Goal: Task Accomplishment & Management: Use online tool/utility

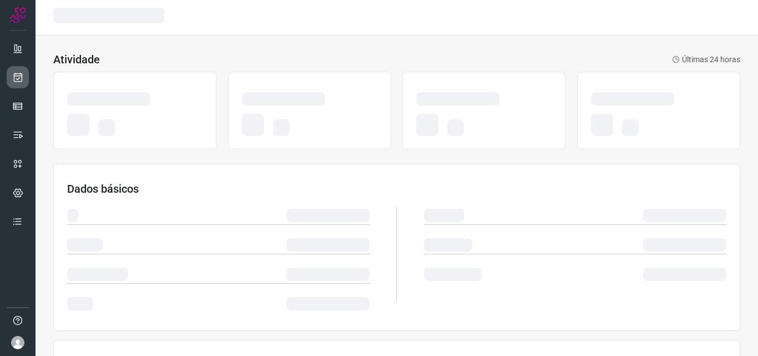
click at [26, 82] on link at bounding box center [18, 77] width 22 height 22
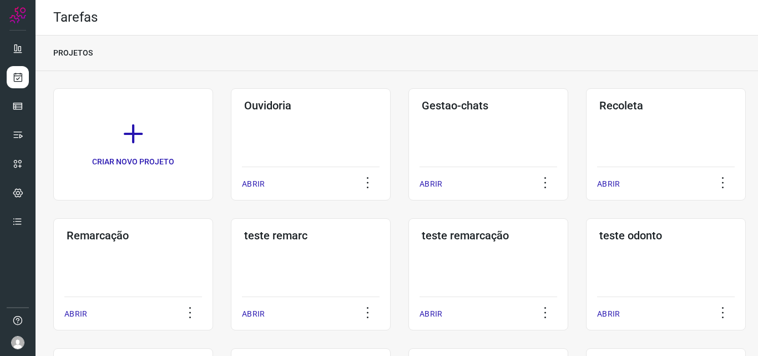
click at [133, 269] on div "Remarcação ABRIR" at bounding box center [133, 274] width 160 height 112
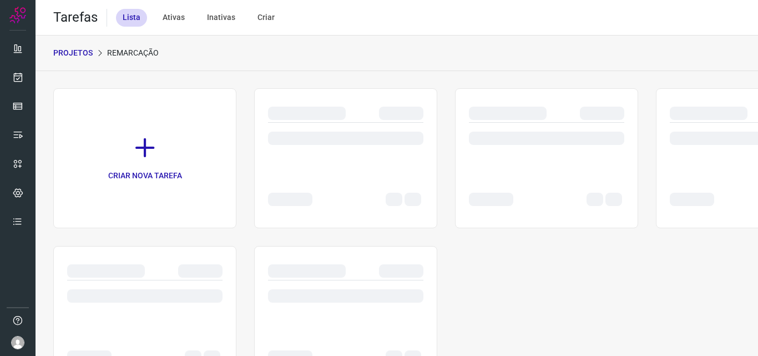
click at [498, 153] on div at bounding box center [546, 144] width 155 height 43
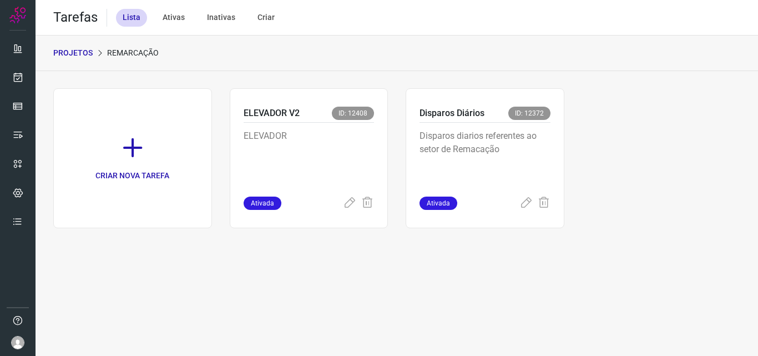
click at [523, 131] on p "Disparos diarios referentes ao setor de Remacação" at bounding box center [484, 156] width 131 height 55
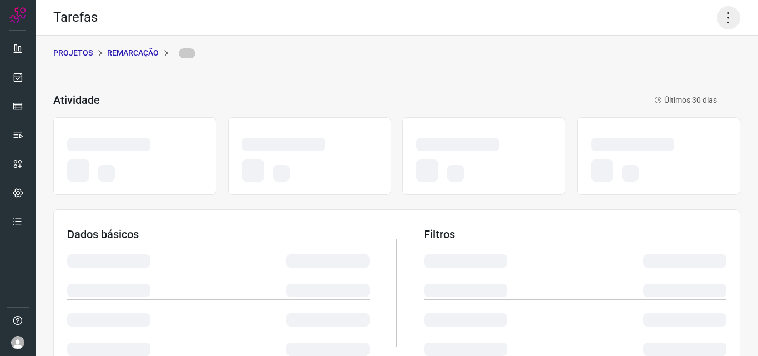
click at [721, 18] on icon at bounding box center [728, 17] width 23 height 23
click at [722, 19] on icon at bounding box center [728, 17] width 23 height 23
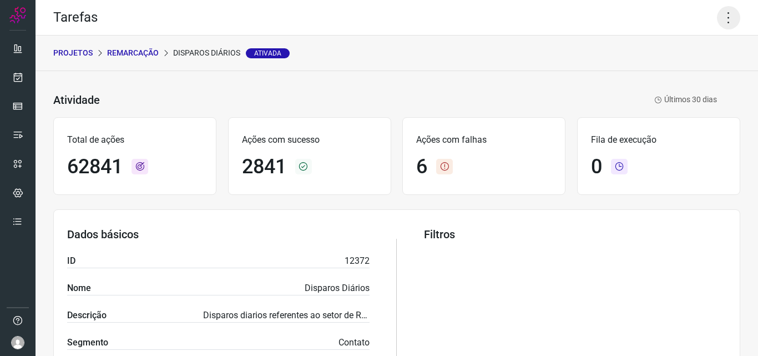
click at [725, 19] on icon at bounding box center [728, 17] width 23 height 23
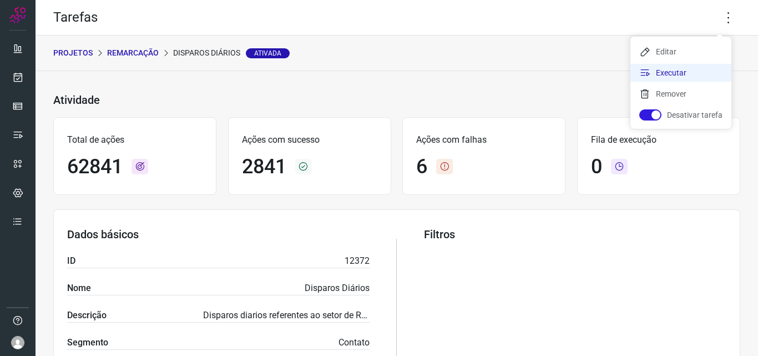
click at [674, 69] on li "Executar" at bounding box center [680, 73] width 101 height 18
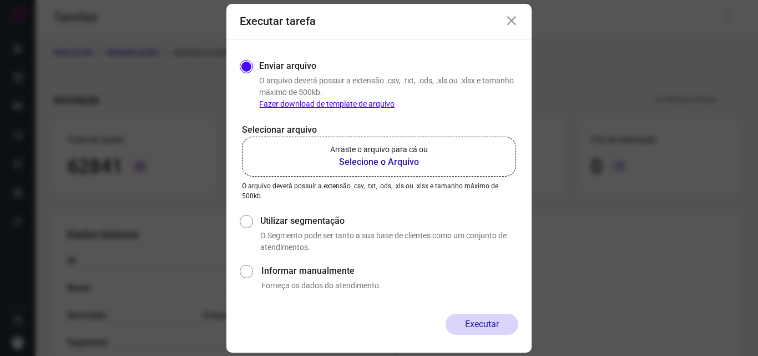
click at [428, 155] on label "Arraste o arquivo para cá ou Selecione o Arquivo" at bounding box center [379, 156] width 274 height 40
click at [0, 0] on input "Arraste o arquivo para cá ou Selecione o Arquivo" at bounding box center [0, 0] width 0 height 0
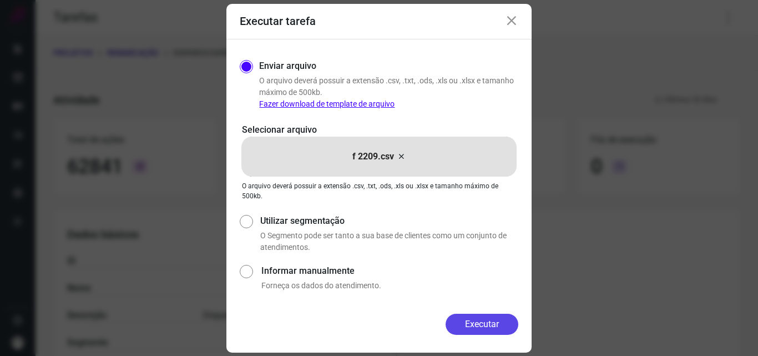
click at [490, 325] on button "Executar" at bounding box center [481, 323] width 73 height 21
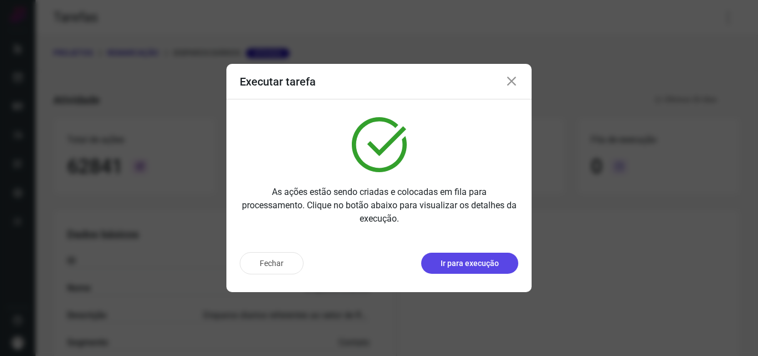
click at [479, 259] on p "Ir para execução" at bounding box center [469, 263] width 58 height 12
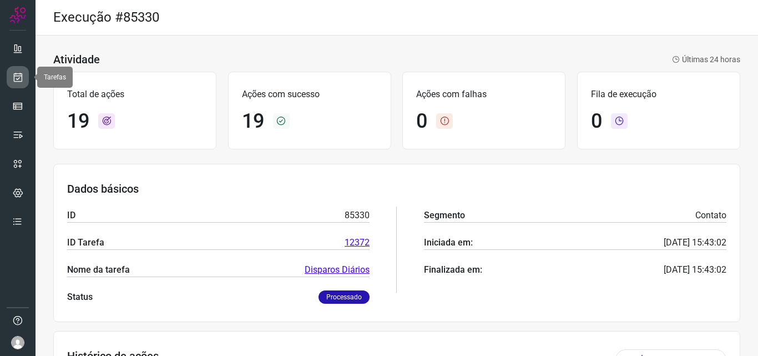
click at [17, 77] on icon at bounding box center [18, 77] width 12 height 11
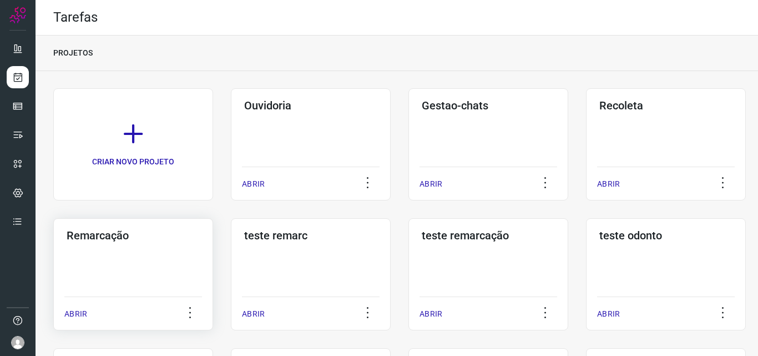
click at [145, 268] on div "Remarcação ABRIR" at bounding box center [133, 274] width 160 height 112
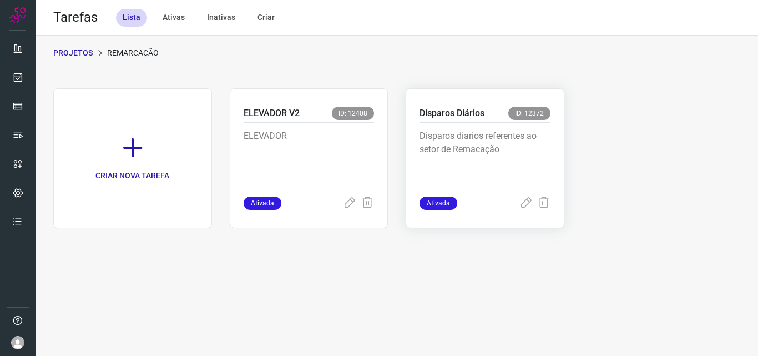
click at [469, 129] on p "Disparos diarios referentes ao setor de Remacação" at bounding box center [484, 156] width 131 height 55
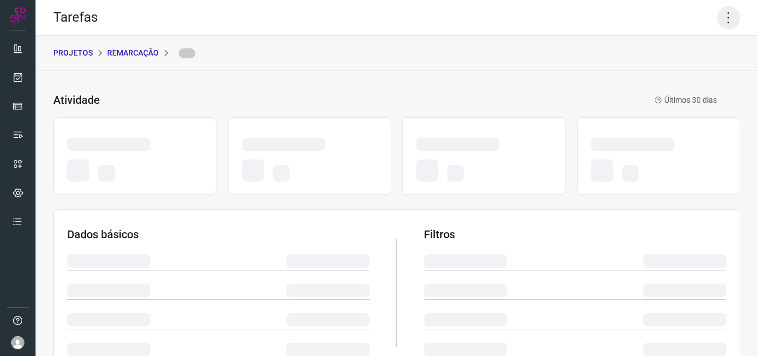
click at [720, 21] on icon at bounding box center [728, 17] width 23 height 23
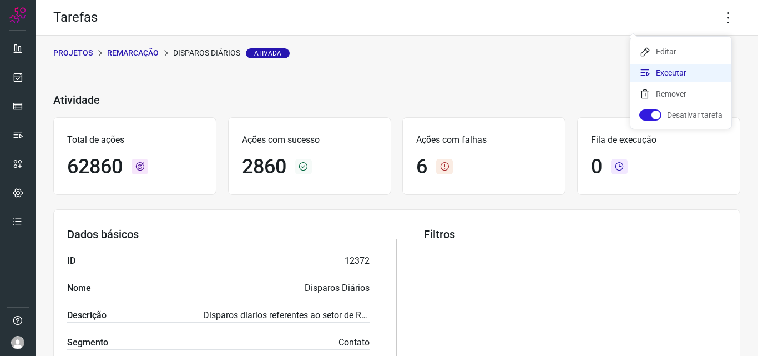
click at [656, 77] on li "Executar" at bounding box center [680, 73] width 101 height 18
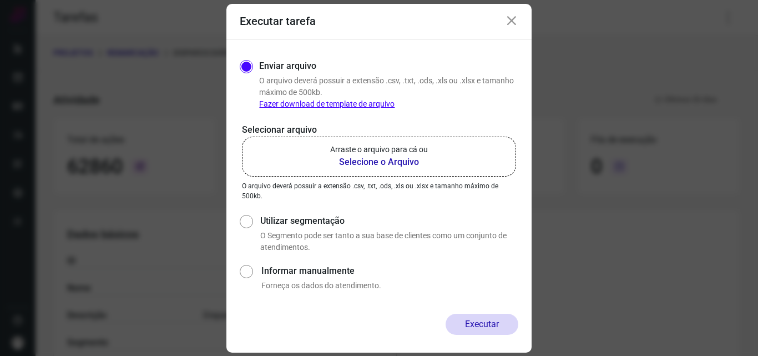
click at [439, 149] on label "Arraste o arquivo para cá ou Selecione o Arquivo" at bounding box center [379, 156] width 274 height 40
click at [0, 0] on input "Arraste o arquivo para cá ou Selecione o Arquivo" at bounding box center [0, 0] width 0 height 0
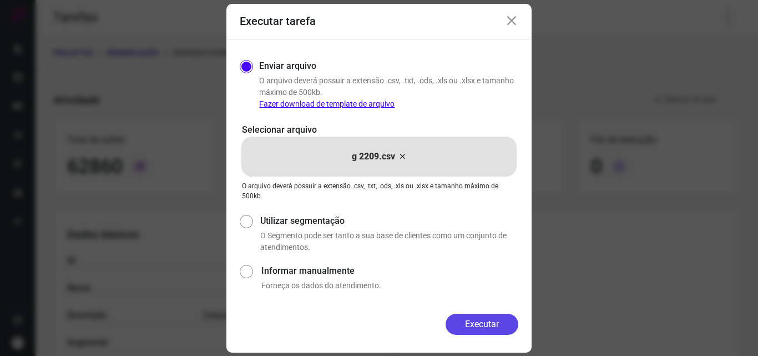
click at [493, 326] on button "Executar" at bounding box center [481, 323] width 73 height 21
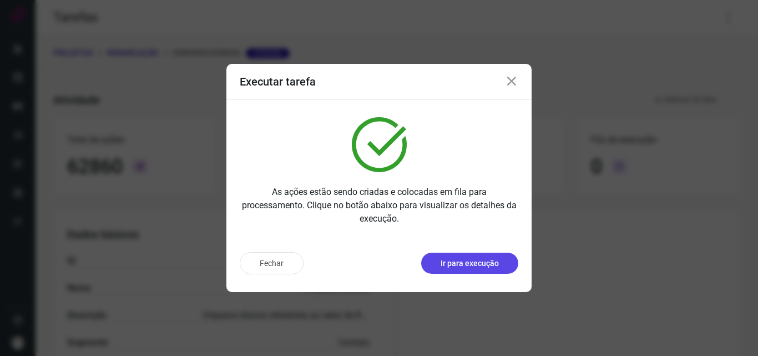
click at [496, 262] on p "Ir para execução" at bounding box center [469, 263] width 58 height 12
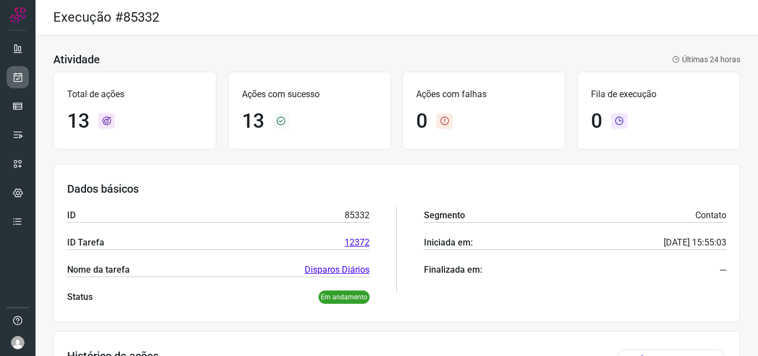
click at [14, 67] on link at bounding box center [18, 77] width 22 height 22
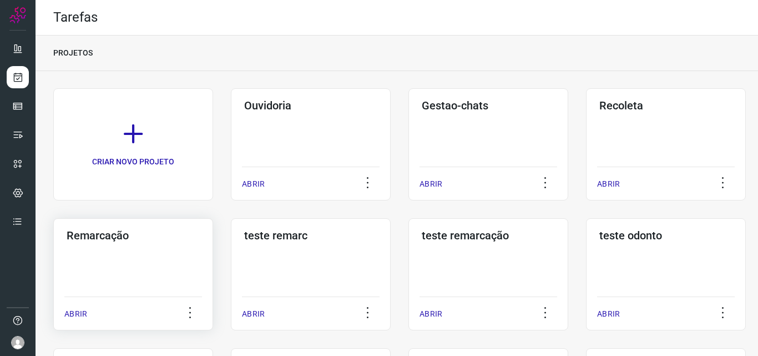
click at [151, 249] on div "Remarcação ABRIR" at bounding box center [133, 274] width 160 height 112
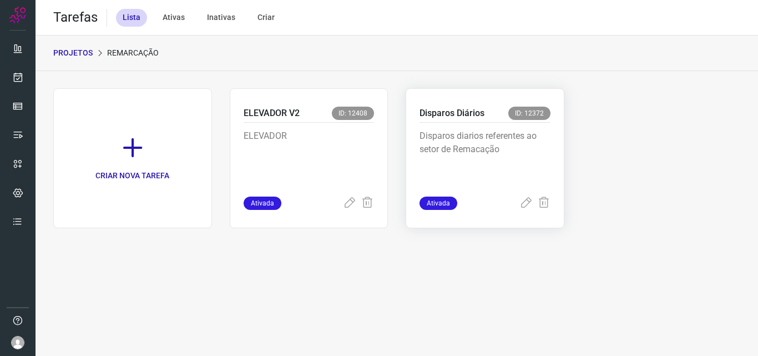
click at [480, 128] on div "Disparos diarios referentes ao setor de Remacação" at bounding box center [484, 160] width 131 height 74
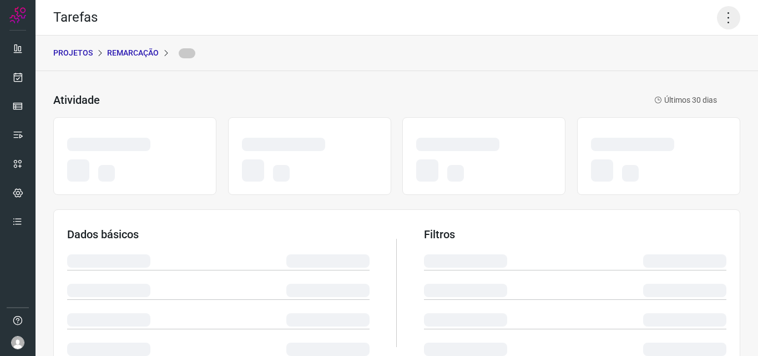
click at [717, 11] on icon at bounding box center [728, 17] width 23 height 23
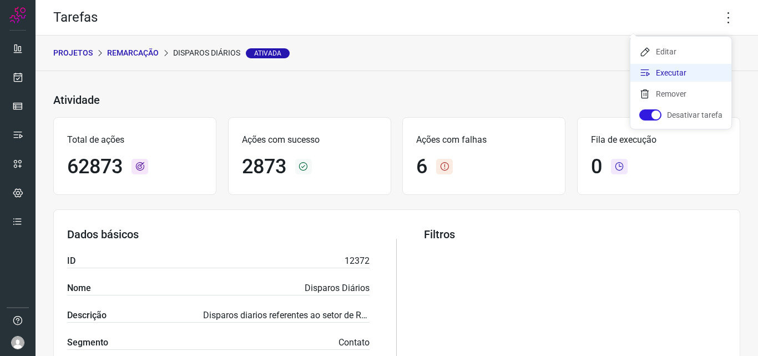
click at [670, 70] on li "Executar" at bounding box center [680, 73] width 101 height 18
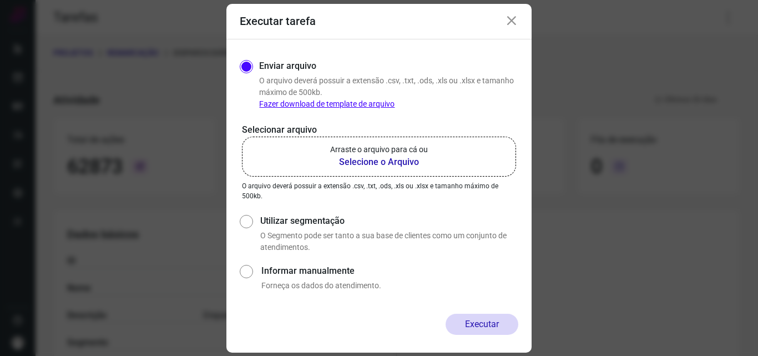
click at [357, 148] on p "Arraste o arquivo para cá ou" at bounding box center [379, 150] width 98 height 12
click at [0, 0] on input "Arraste o arquivo para cá ou Selecione o Arquivo" at bounding box center [0, 0] width 0 height 0
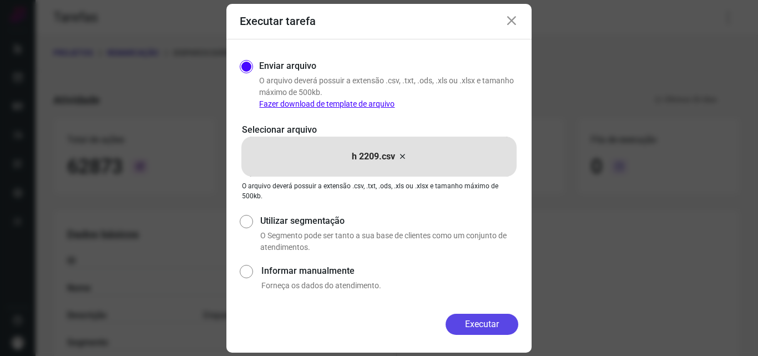
click at [468, 321] on button "Executar" at bounding box center [481, 323] width 73 height 21
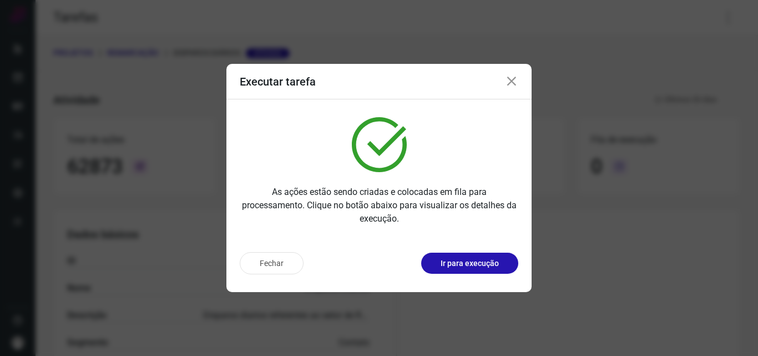
click at [460, 259] on p "Ir para execução" at bounding box center [469, 263] width 58 height 12
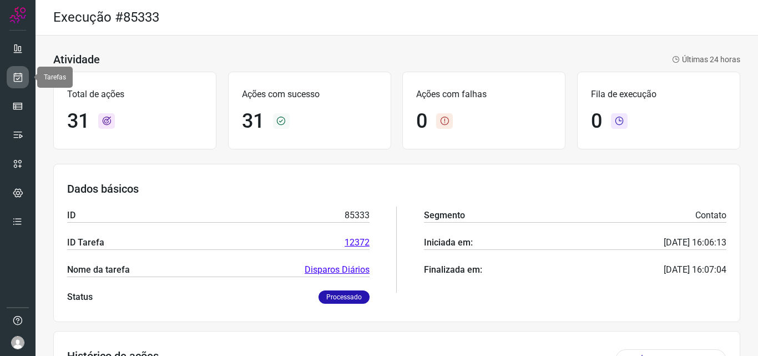
click at [26, 79] on link at bounding box center [18, 77] width 22 height 22
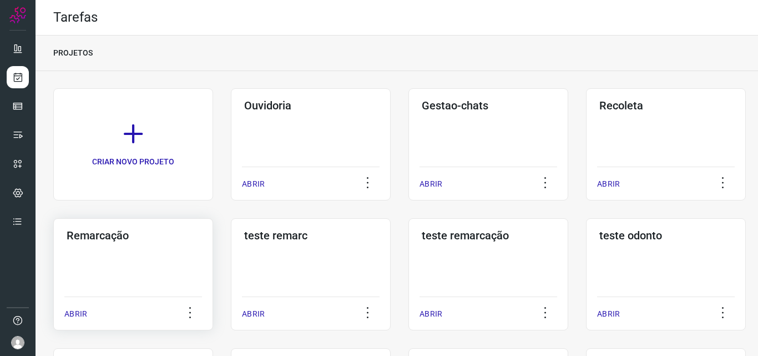
click at [194, 261] on div "Remarcação ABRIR" at bounding box center [133, 274] width 160 height 112
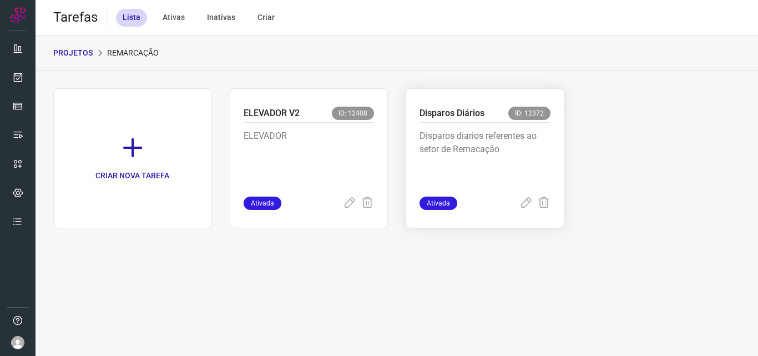
click at [468, 168] on p "Disparos diarios referentes ao setor de Remacação" at bounding box center [484, 156] width 131 height 55
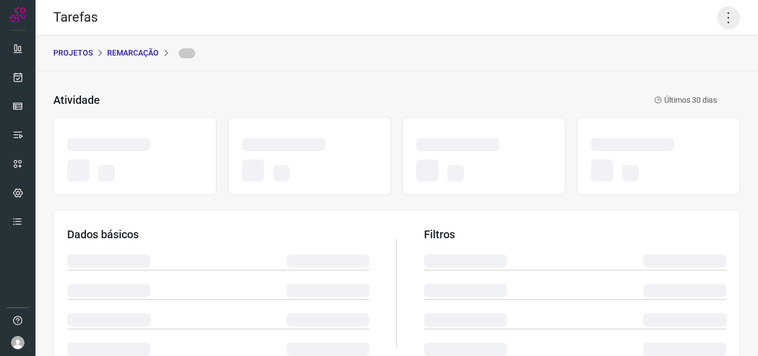
click at [717, 11] on icon at bounding box center [728, 17] width 23 height 23
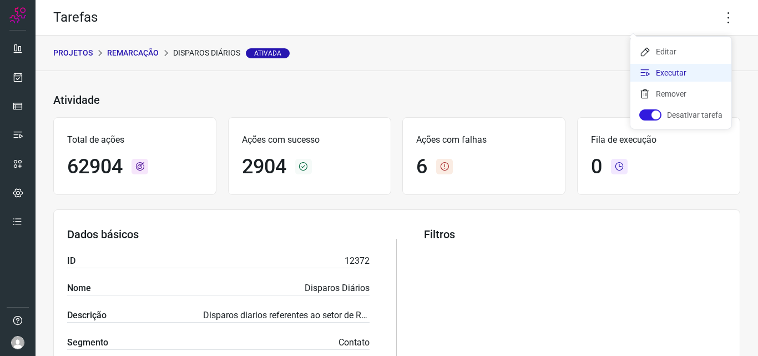
click at [677, 77] on li "Executar" at bounding box center [680, 73] width 101 height 18
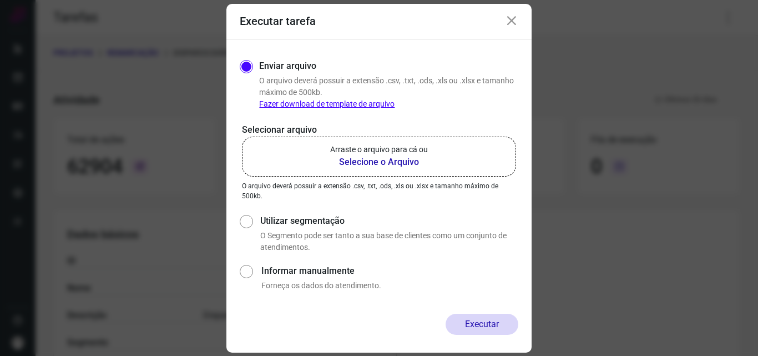
click at [372, 146] on p "Arraste o arquivo para cá ou" at bounding box center [379, 150] width 98 height 12
click at [0, 0] on input "Arraste o arquivo para cá ou Selecione o Arquivo" at bounding box center [0, 0] width 0 height 0
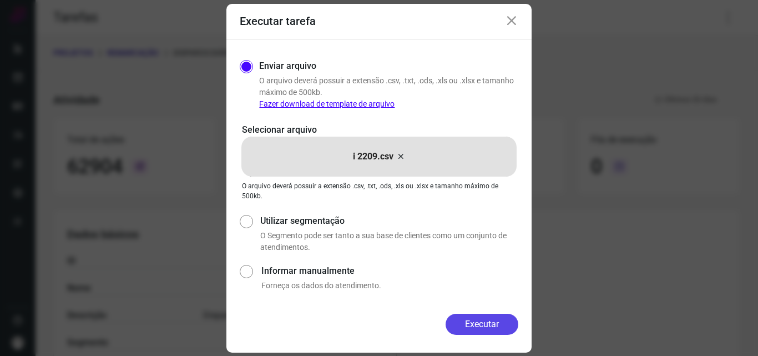
click at [475, 315] on button "Executar" at bounding box center [481, 323] width 73 height 21
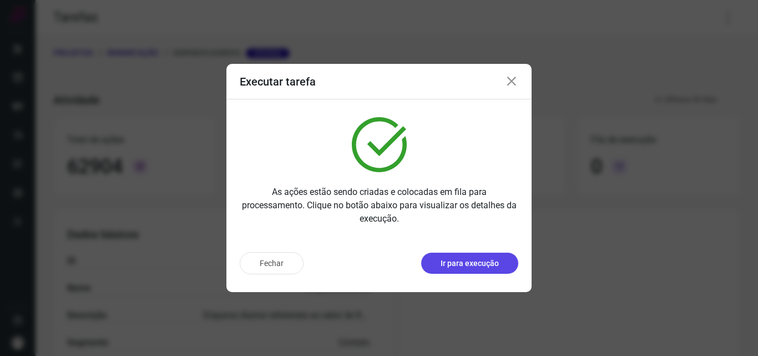
click at [474, 261] on p "Ir para execução" at bounding box center [469, 263] width 58 height 12
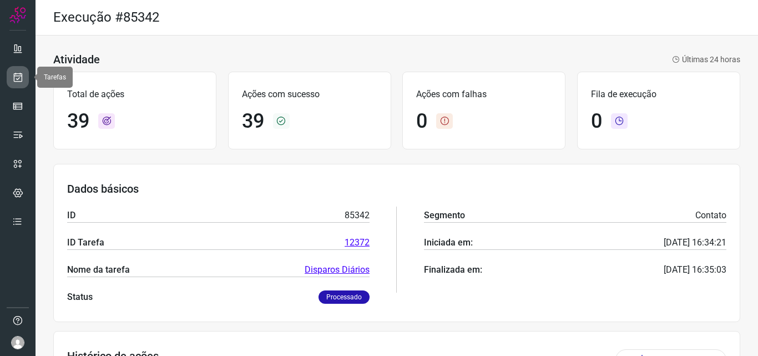
click at [24, 75] on link at bounding box center [18, 77] width 22 height 22
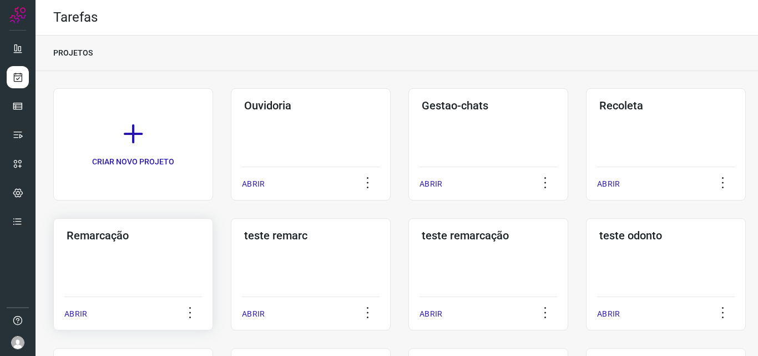
click at [93, 239] on h3 "Remarcação" at bounding box center [133, 235] width 133 height 13
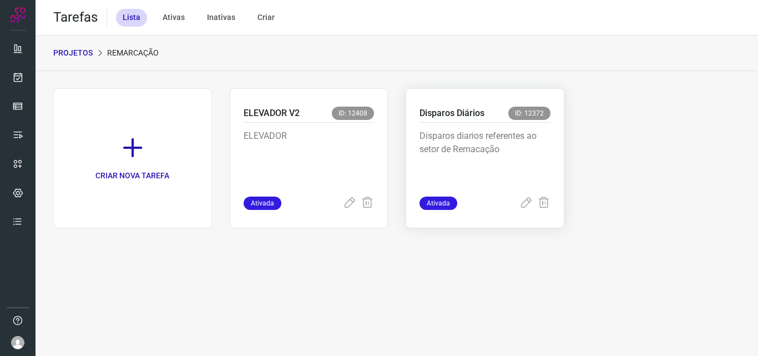
click at [520, 139] on p "Disparos diarios referentes ao setor de Remacação" at bounding box center [484, 156] width 131 height 55
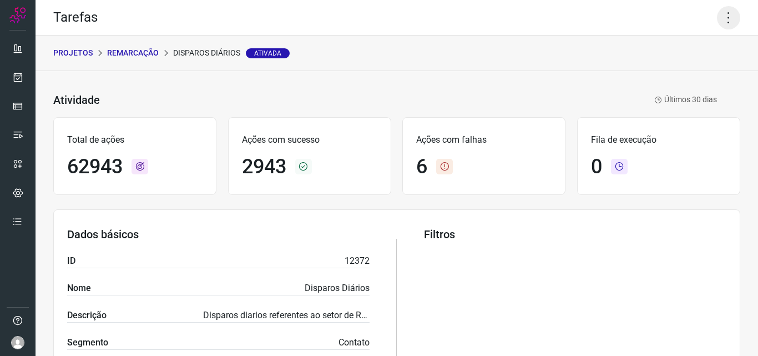
click at [720, 17] on icon at bounding box center [728, 17] width 23 height 23
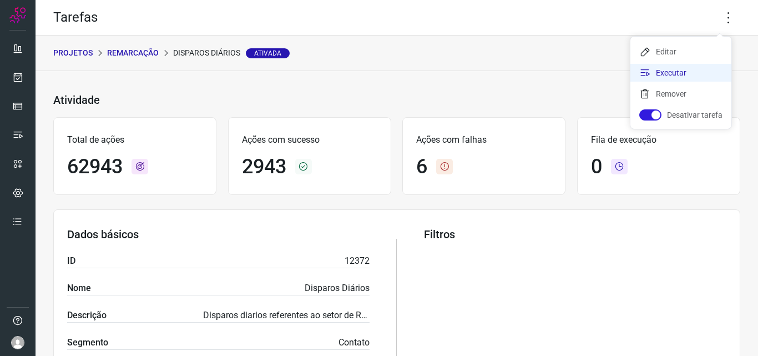
click at [690, 79] on li "Executar" at bounding box center [680, 73] width 101 height 18
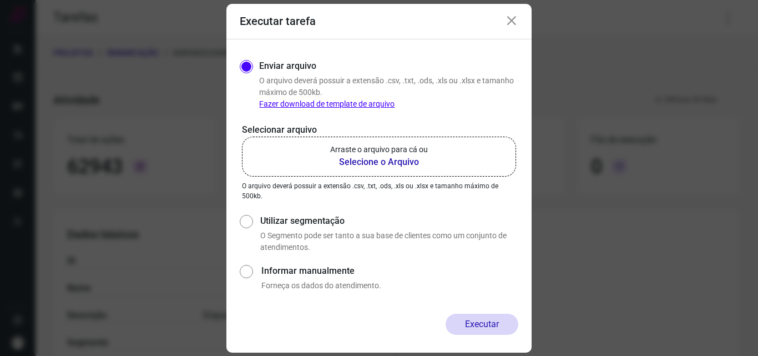
click at [409, 164] on b "Selecione o Arquivo" at bounding box center [379, 161] width 98 height 13
click at [0, 0] on input "Arraste o arquivo para cá ou Selecione o Arquivo" at bounding box center [0, 0] width 0 height 0
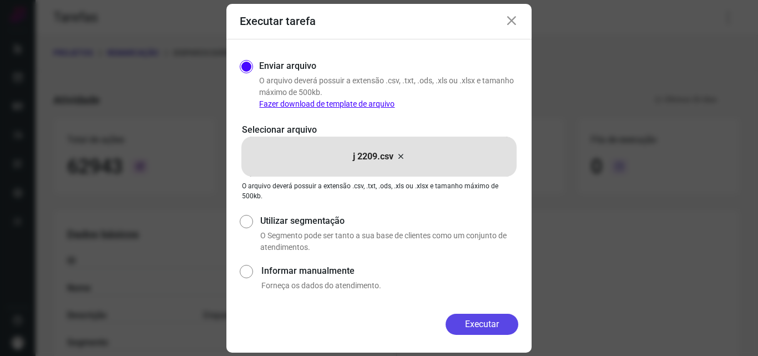
click at [473, 322] on button "Executar" at bounding box center [481, 323] width 73 height 21
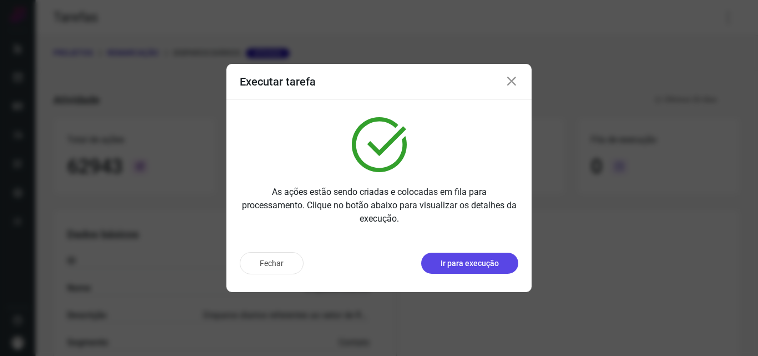
click at [449, 256] on button "Ir para execução" at bounding box center [469, 262] width 97 height 21
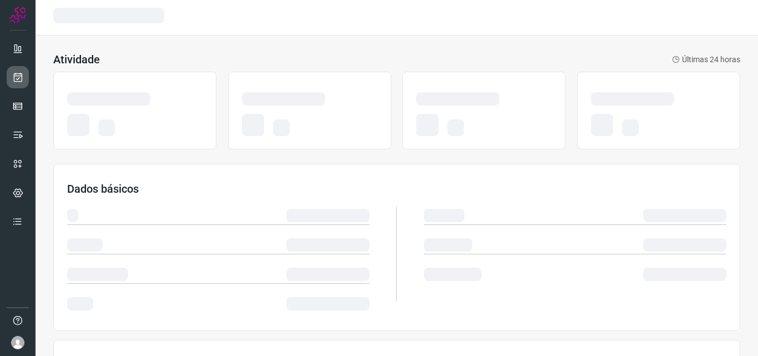
click at [26, 78] on link at bounding box center [18, 77] width 22 height 22
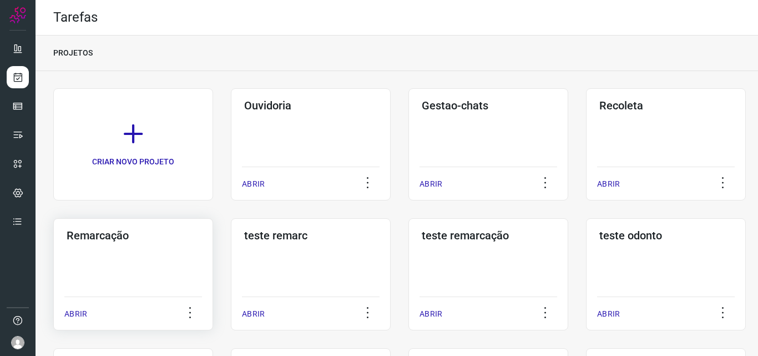
click at [154, 269] on div "Remarcação ABRIR" at bounding box center [133, 274] width 160 height 112
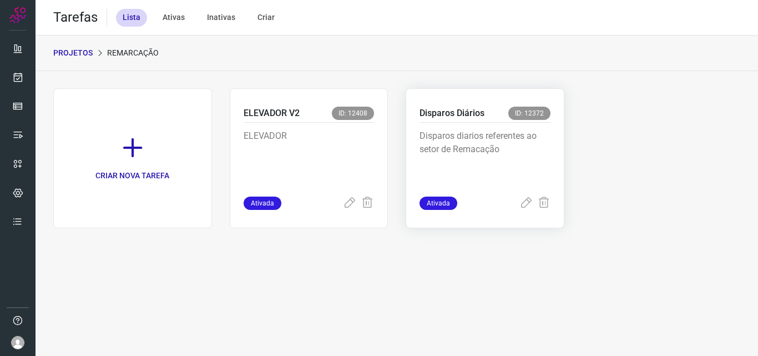
click at [485, 150] on p "Disparos diarios referentes ao setor de Remacação" at bounding box center [484, 156] width 131 height 55
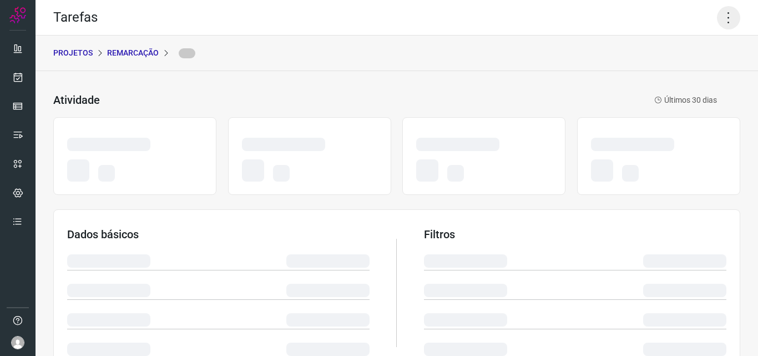
click at [718, 21] on icon at bounding box center [728, 17] width 23 height 23
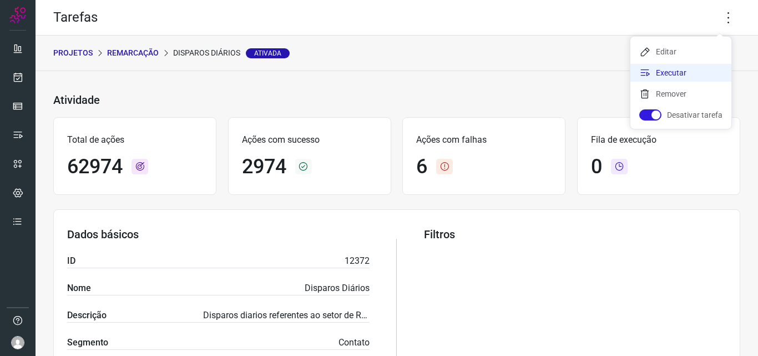
click at [697, 71] on li "Executar" at bounding box center [680, 73] width 101 height 18
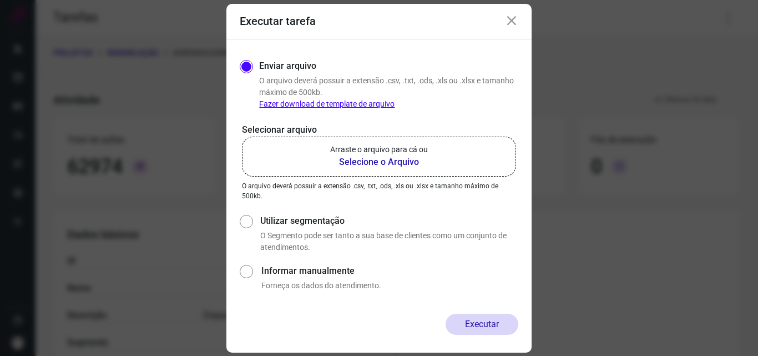
click at [445, 157] on label "Arraste o arquivo para cá ou Selecione o Arquivo" at bounding box center [379, 156] width 274 height 40
click at [0, 0] on input "Arraste o arquivo para cá ou Selecione o Arquivo" at bounding box center [0, 0] width 0 height 0
click at [384, 159] on b "Selecione o Arquivo" at bounding box center [379, 161] width 98 height 13
click at [0, 0] on input "Arraste o arquivo para cá ou Selecione o Arquivo" at bounding box center [0, 0] width 0 height 0
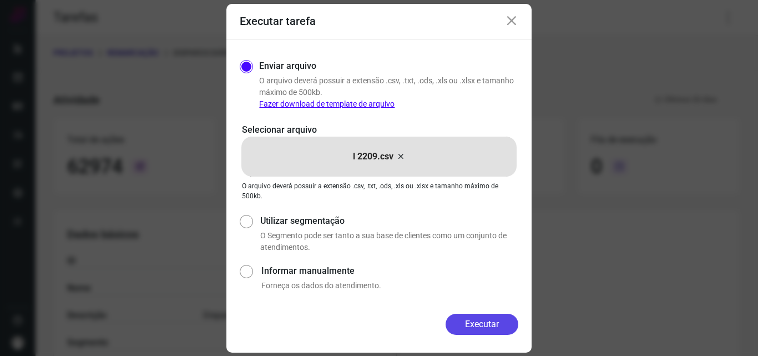
click at [468, 317] on button "Executar" at bounding box center [481, 323] width 73 height 21
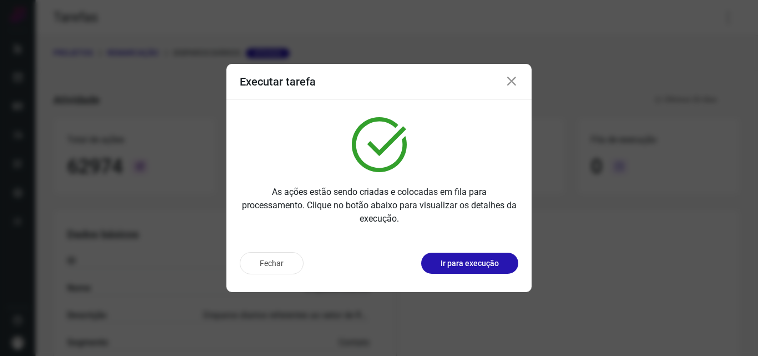
click at [479, 260] on p "Ir para execução" at bounding box center [469, 263] width 58 height 12
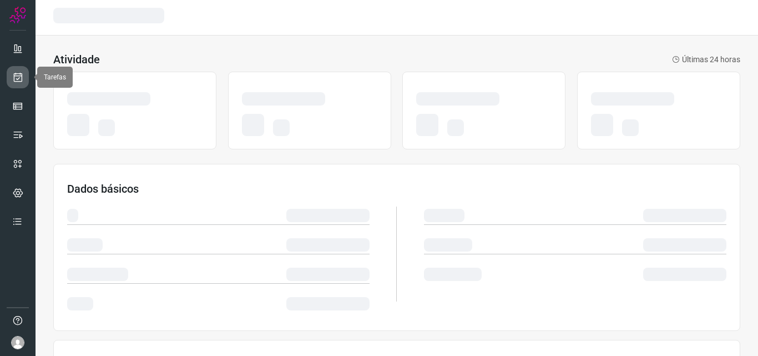
click at [21, 77] on icon at bounding box center [18, 77] width 12 height 11
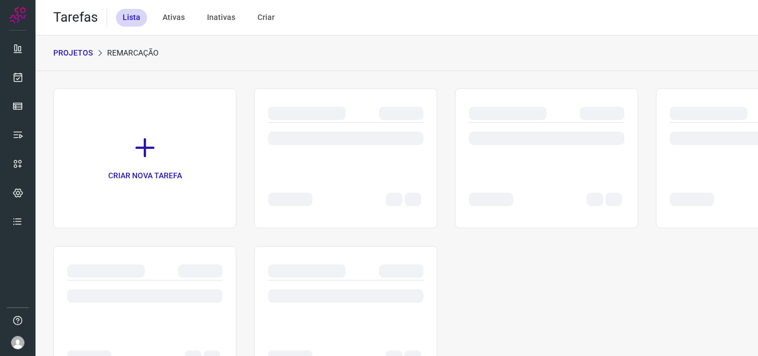
click at [160, 247] on div at bounding box center [144, 316] width 183 height 140
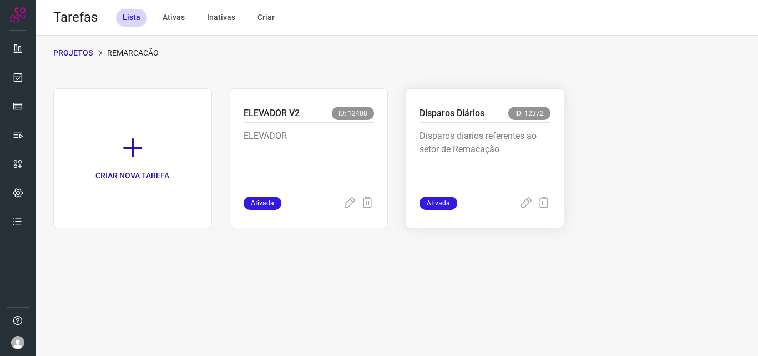
click at [525, 123] on div "Disparos diarios referentes ao setor de Remacação" at bounding box center [484, 160] width 131 height 74
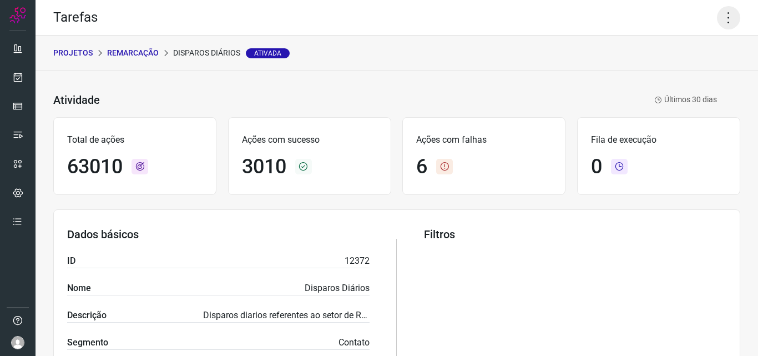
click at [718, 22] on icon at bounding box center [728, 17] width 23 height 23
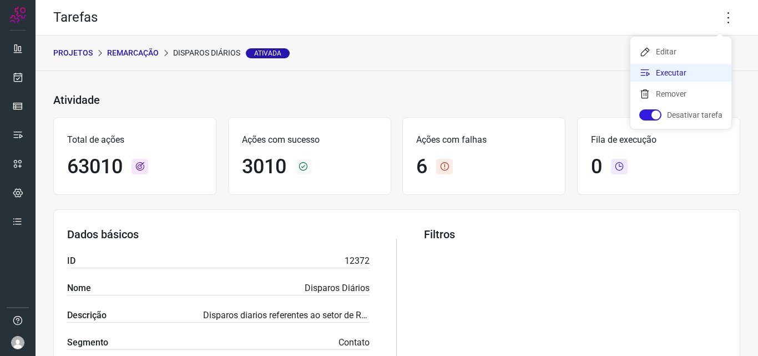
click at [693, 69] on li "Executar" at bounding box center [680, 73] width 101 height 18
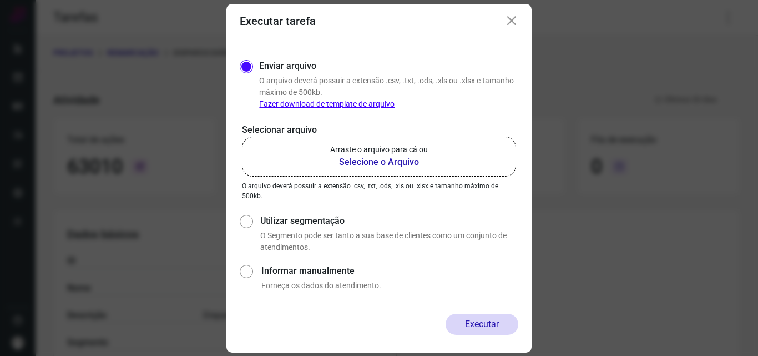
click at [419, 161] on b "Selecione o Arquivo" at bounding box center [379, 161] width 98 height 13
click at [0, 0] on input "Arraste o arquivo para cá ou Selecione o Arquivo" at bounding box center [0, 0] width 0 height 0
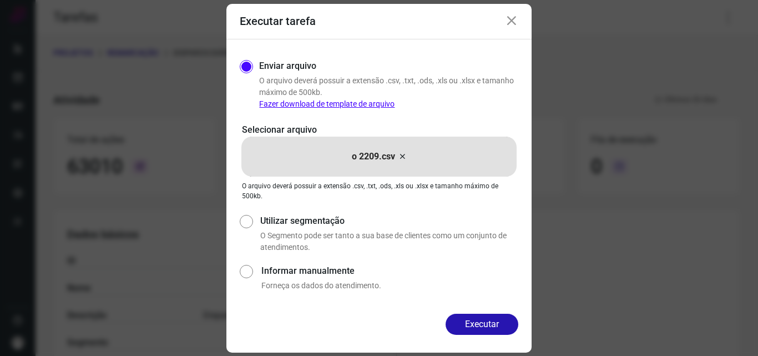
click at [458, 313] on div "Enviar arquivo O arquivo deverá possuir a extensão .csv, .txt, .ods, .xls ou .x…" at bounding box center [378, 176] width 305 height 274
click at [460, 323] on button "Executar" at bounding box center [481, 323] width 73 height 21
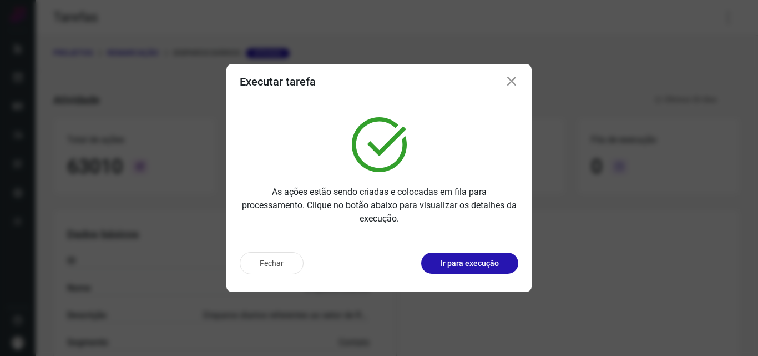
click at [477, 260] on p "Ir para execução" at bounding box center [469, 263] width 58 height 12
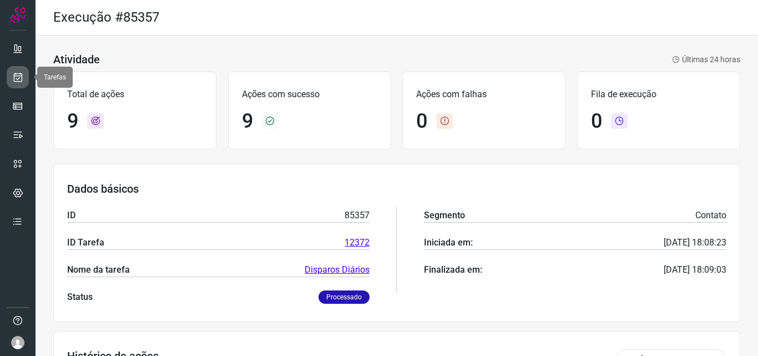
click at [17, 68] on link at bounding box center [18, 77] width 22 height 22
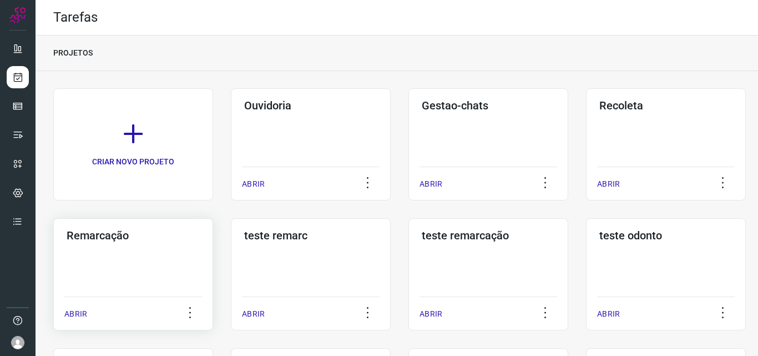
click at [152, 232] on h3 "Remarcação" at bounding box center [133, 235] width 133 height 13
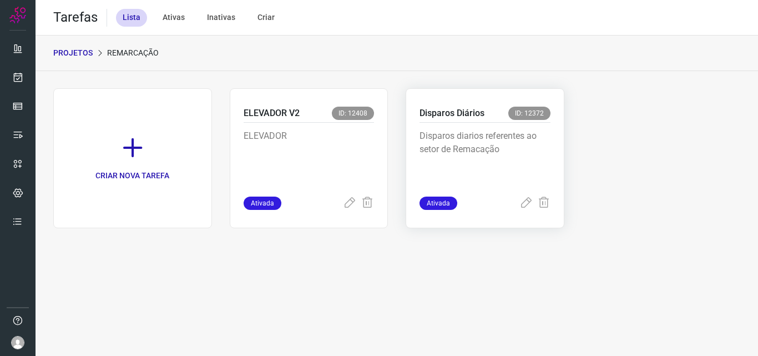
click at [475, 135] on p "Disparos diarios referentes ao setor de Remacação" at bounding box center [484, 156] width 131 height 55
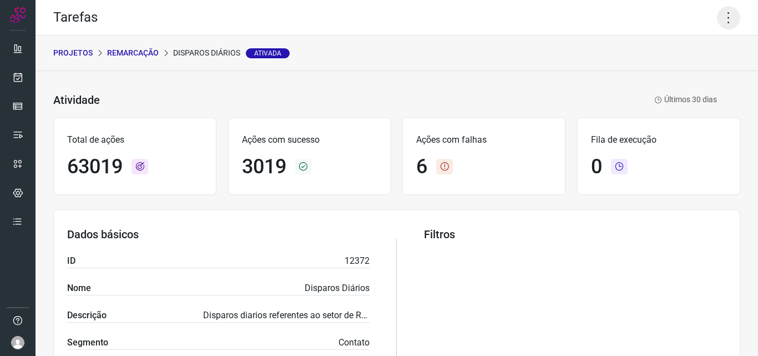
click at [728, 7] on icon at bounding box center [728, 17] width 23 height 23
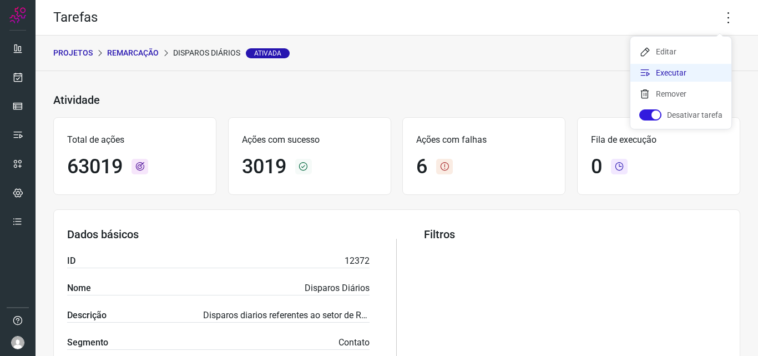
click at [688, 77] on li "Executar" at bounding box center [680, 73] width 101 height 18
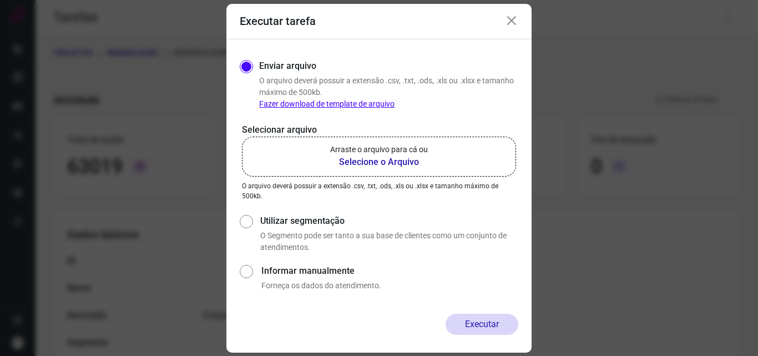
click at [420, 171] on label "Arraste o arquivo para cá ou Selecione o Arquivo" at bounding box center [379, 156] width 274 height 40
click at [0, 0] on input "Arraste o arquivo para cá ou Selecione o Arquivo" at bounding box center [0, 0] width 0 height 0
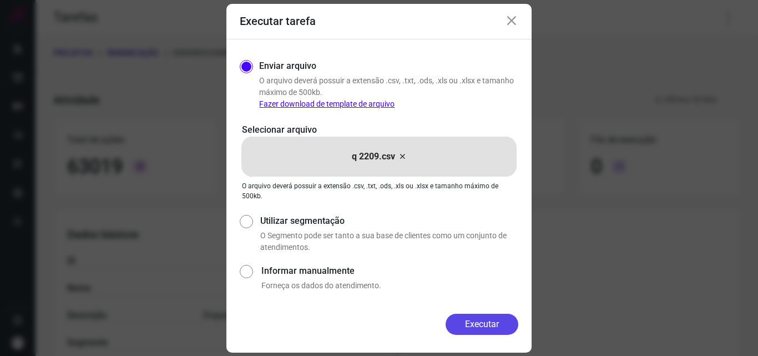
click at [480, 326] on button "Executar" at bounding box center [481, 323] width 73 height 21
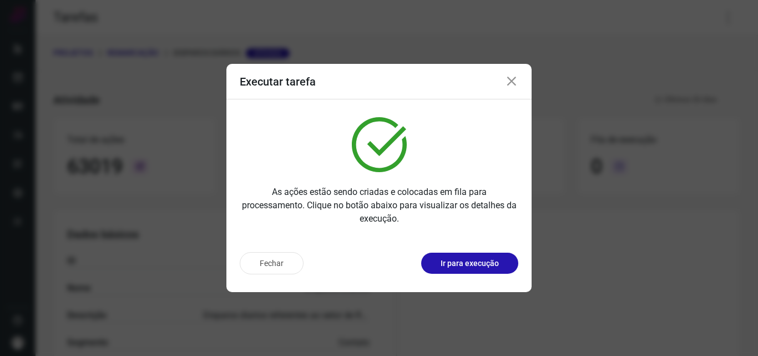
click at [458, 261] on p "Ir para execução" at bounding box center [469, 263] width 58 height 12
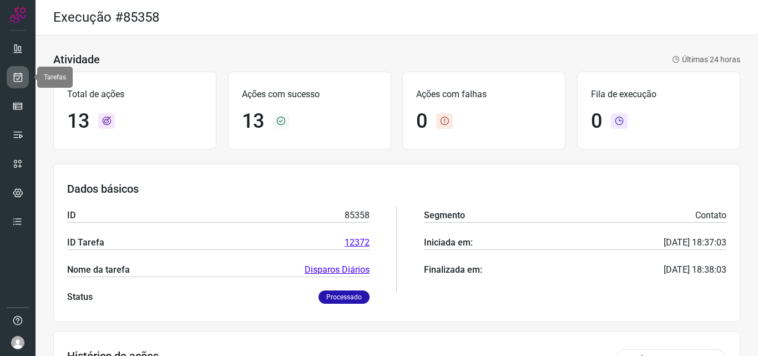
click at [22, 76] on icon at bounding box center [18, 77] width 12 height 11
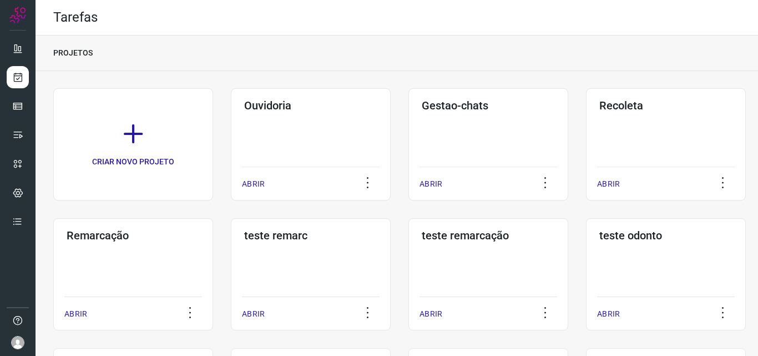
click at [166, 256] on div "Remarcação ABRIR" at bounding box center [133, 274] width 160 height 112
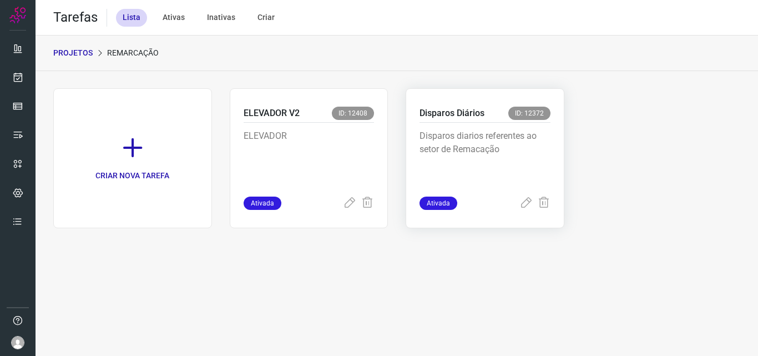
click at [487, 139] on p "Disparos diarios referentes ao setor de Remacação" at bounding box center [484, 156] width 131 height 55
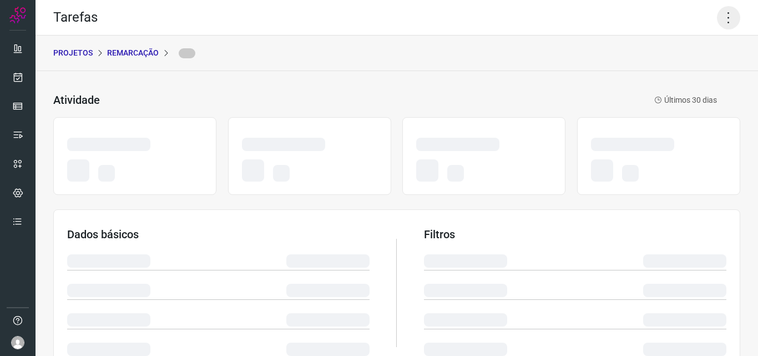
click at [731, 11] on icon at bounding box center [728, 17] width 23 height 23
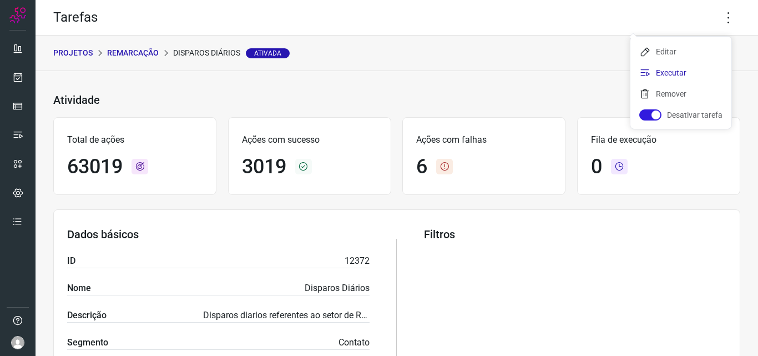
click at [694, 75] on li "Executar" at bounding box center [680, 73] width 101 height 18
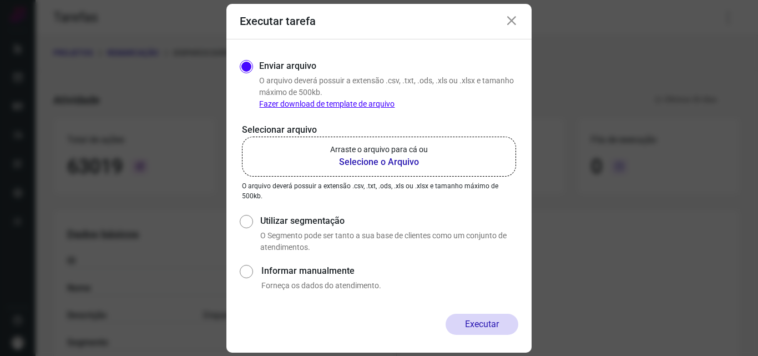
click at [418, 146] on p "Arraste o arquivo para cá ou" at bounding box center [379, 150] width 98 height 12
click at [0, 0] on input "Arraste o arquivo para cá ou Selecione o Arquivo" at bounding box center [0, 0] width 0 height 0
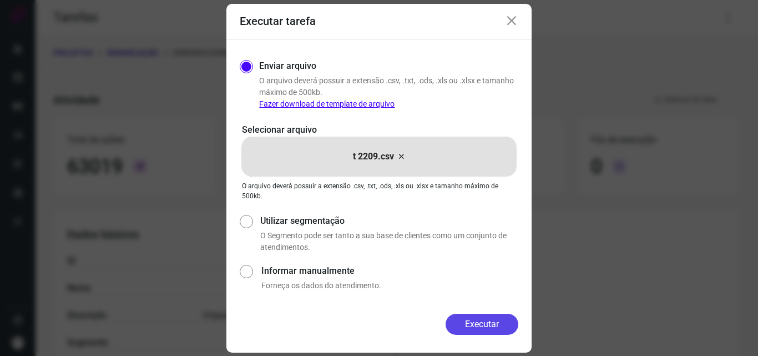
click at [483, 324] on button "Executar" at bounding box center [481, 323] width 73 height 21
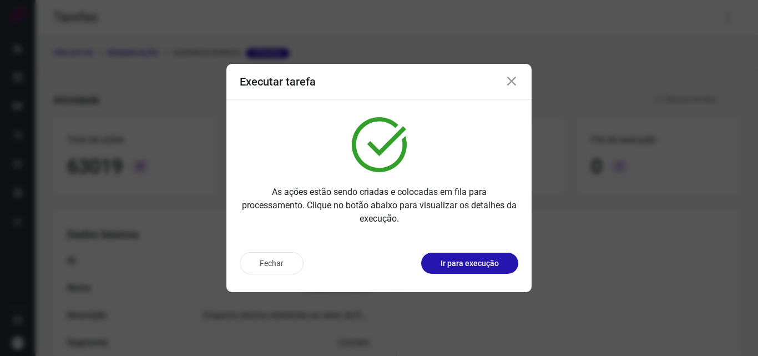
click at [472, 261] on p "Ir para execução" at bounding box center [469, 263] width 58 height 12
